Goal: Navigation & Orientation: Find specific page/section

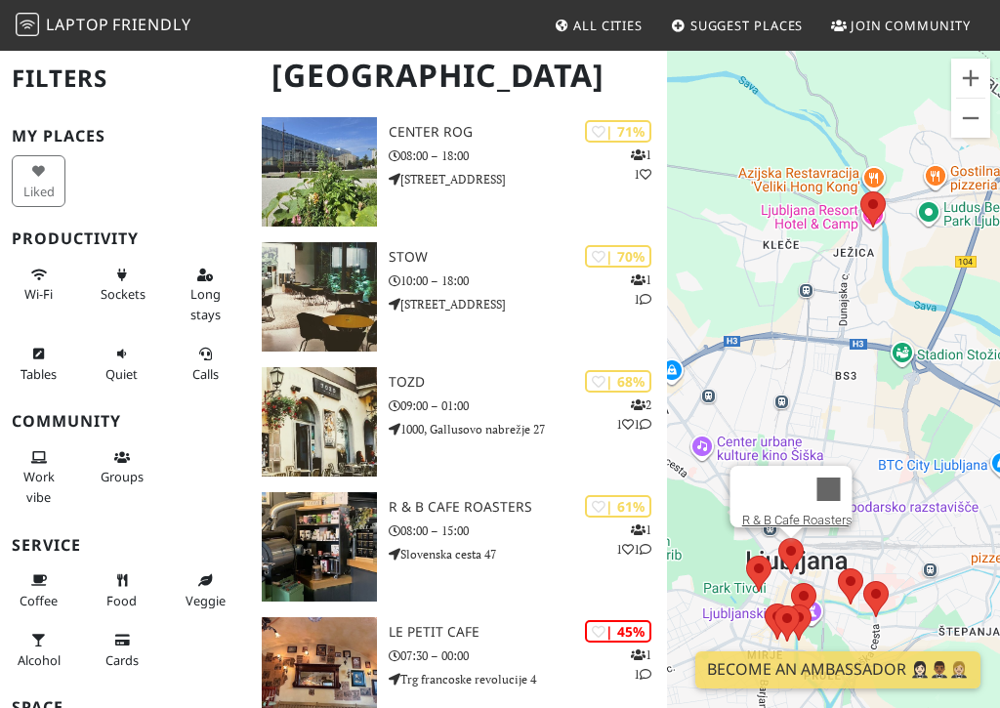
scroll to position [837, 0]
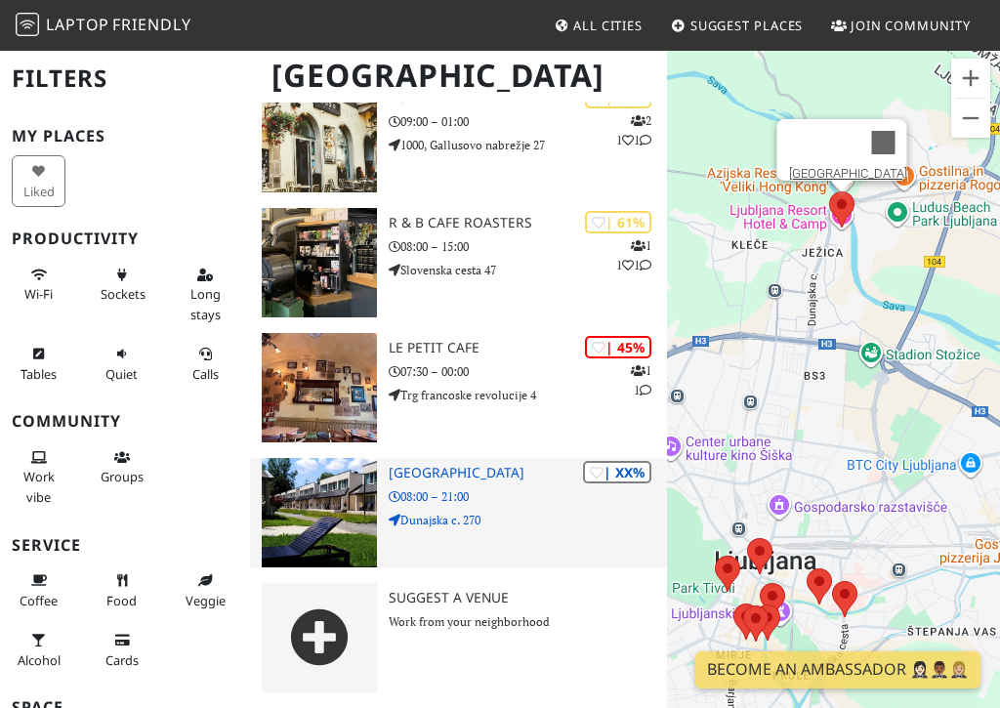
click at [454, 475] on h3 "Ljubljana Resort Hotel & Camp" at bounding box center [527, 473] width 277 height 17
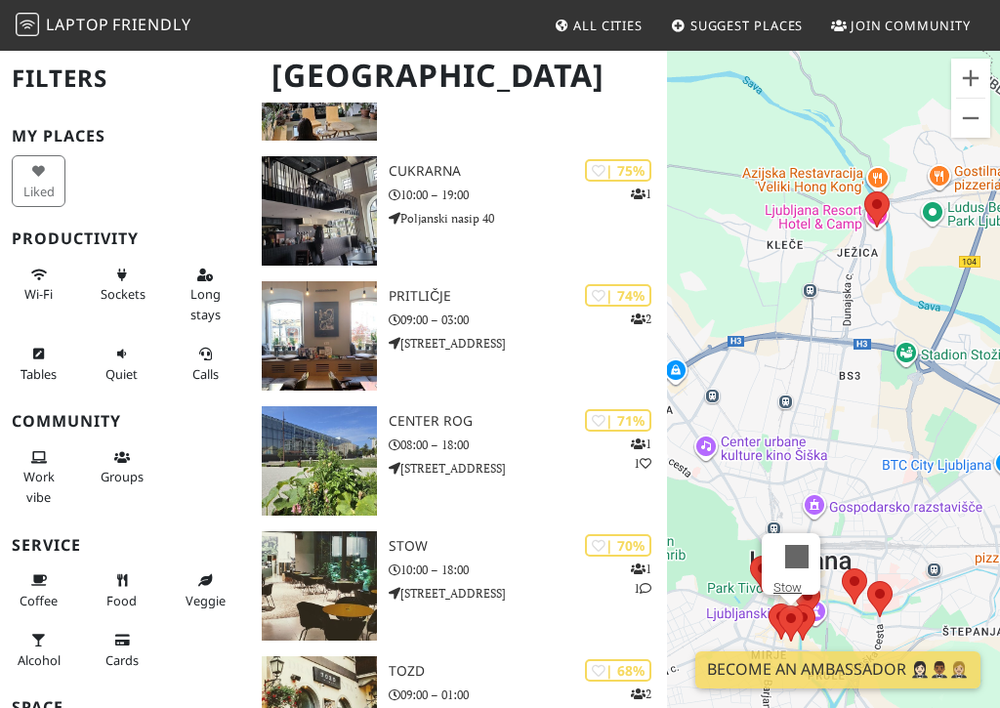
scroll to position [244, 0]
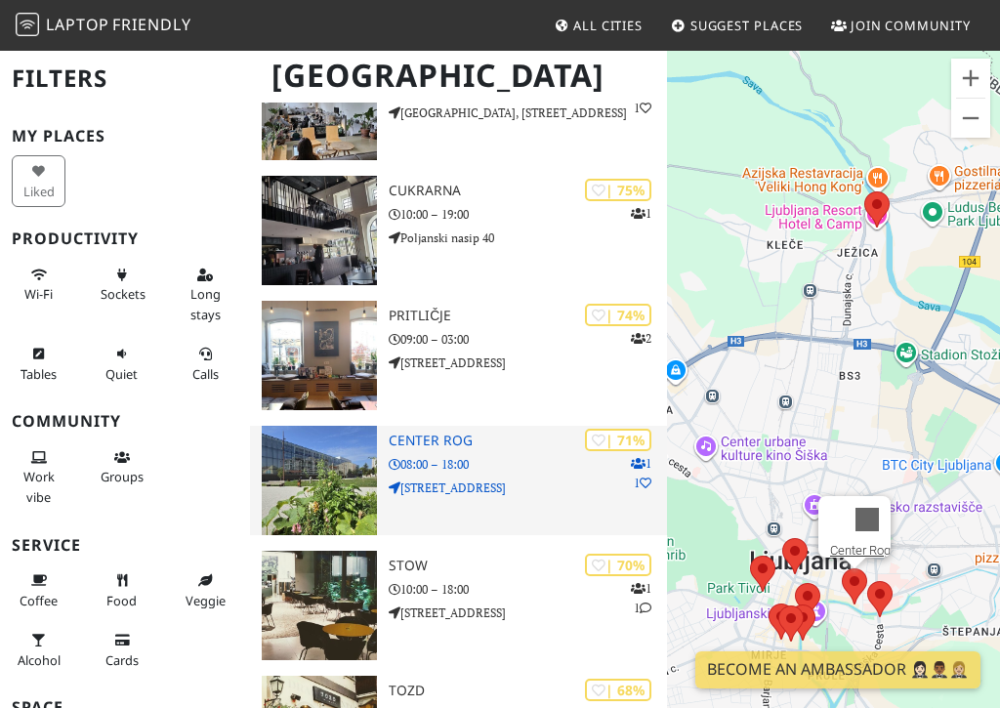
click at [446, 434] on h3 "Center Rog" at bounding box center [527, 441] width 277 height 17
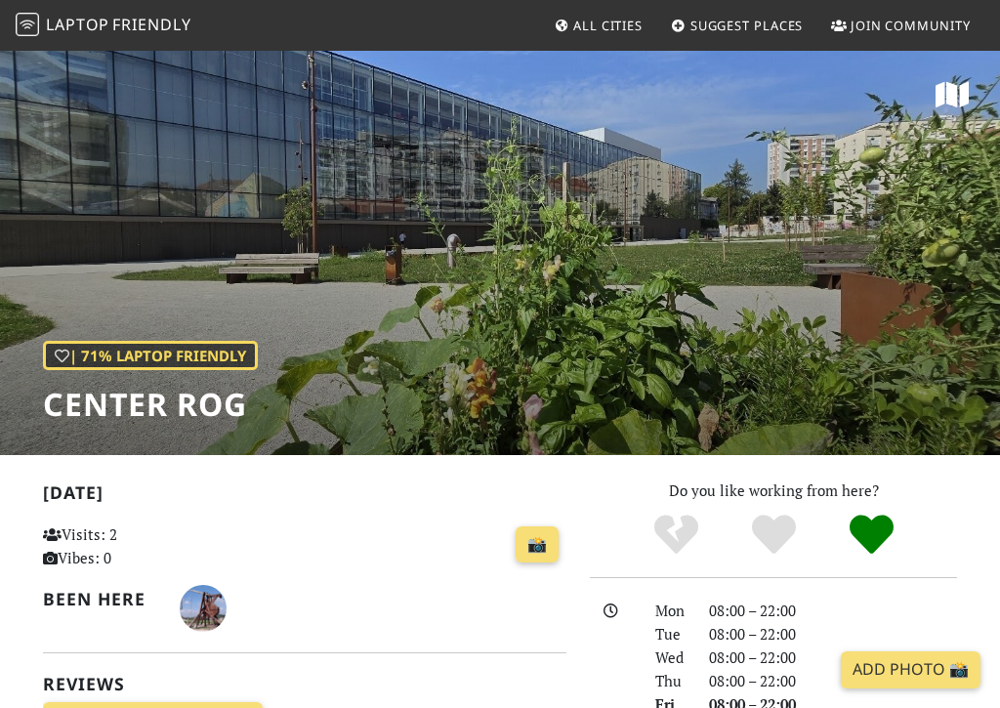
click at [448, 281] on div "| 71% Laptop Friendly Center Rog" at bounding box center [500, 252] width 1000 height 406
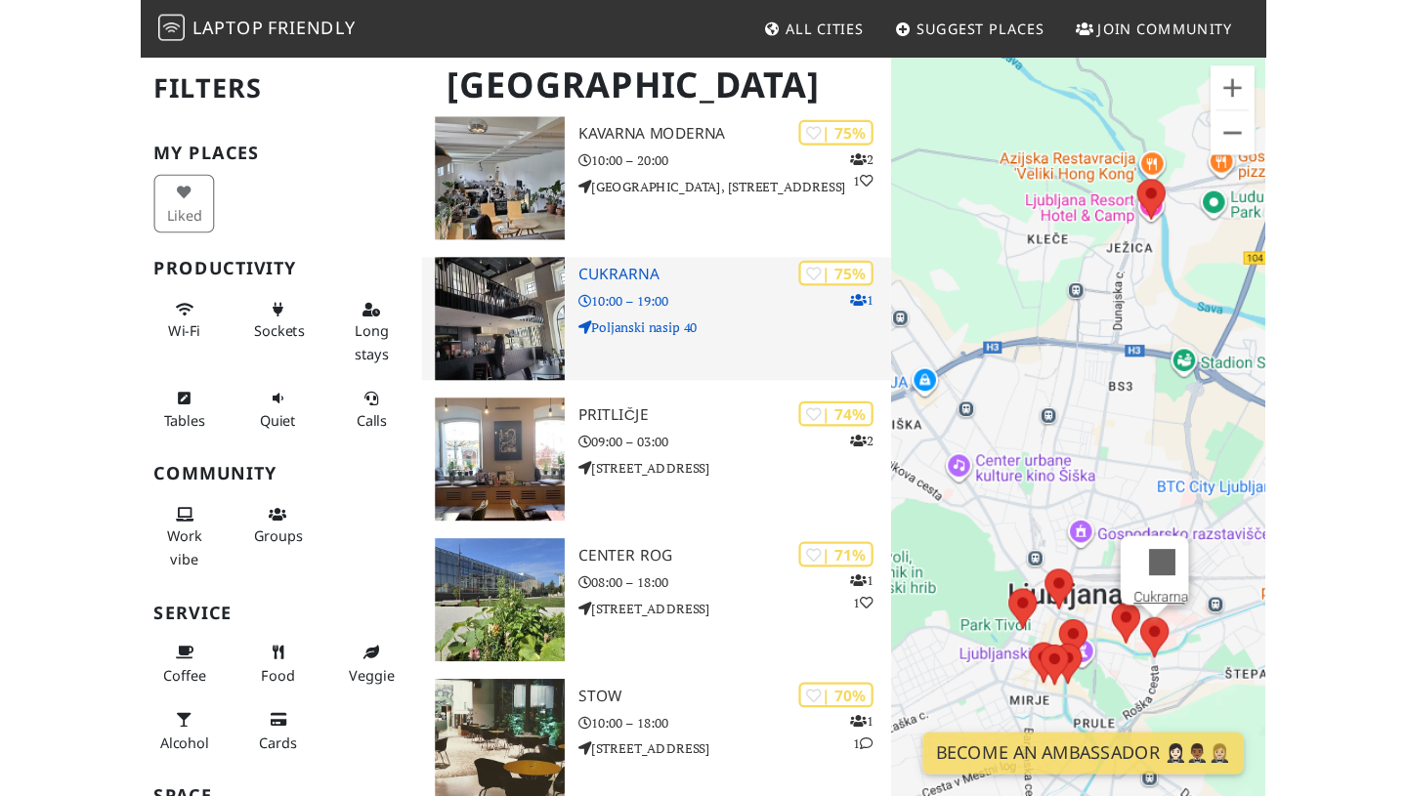
scroll to position [194, 0]
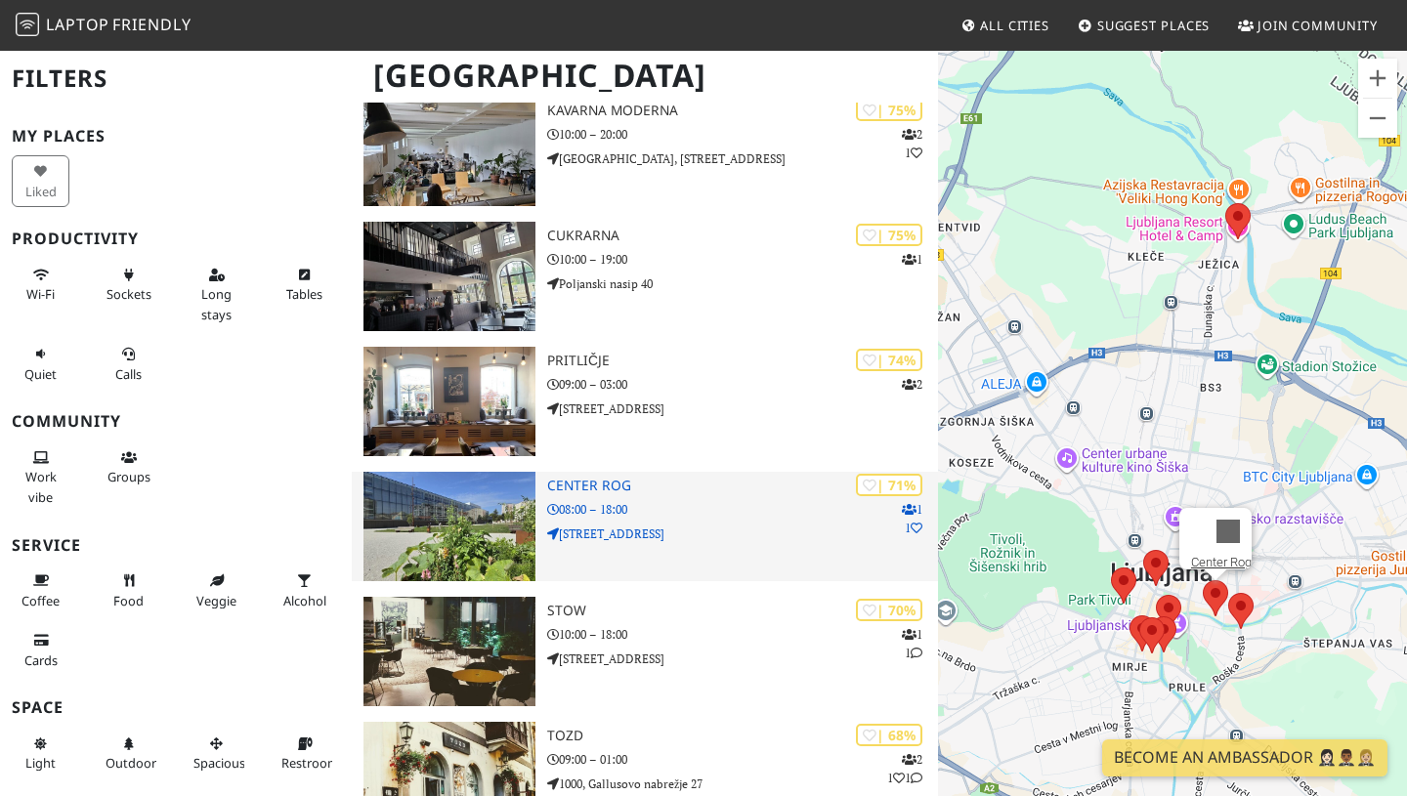
click at [601, 534] on p "Trubarjeva cesta 72" at bounding box center [742, 534] width 391 height 19
